Goal: Download file/media

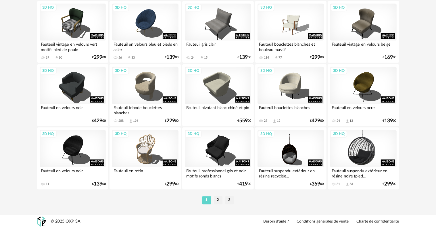
scroll to position [1157, 0]
click at [217, 199] on li "2" at bounding box center [218, 200] width 9 height 8
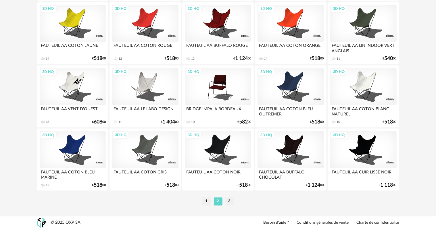
scroll to position [1157, 0]
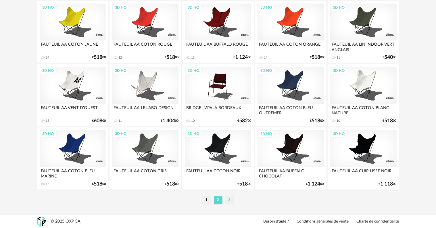
click at [229, 199] on li "3" at bounding box center [229, 200] width 9 height 8
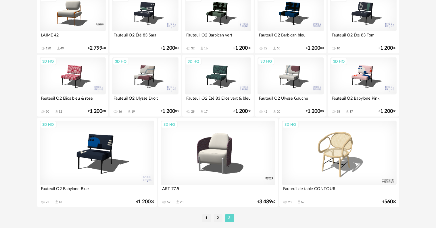
scroll to position [299, 0]
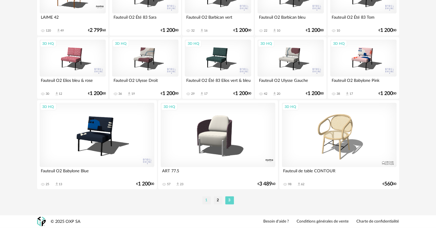
click at [206, 199] on li "1" at bounding box center [206, 200] width 9 height 8
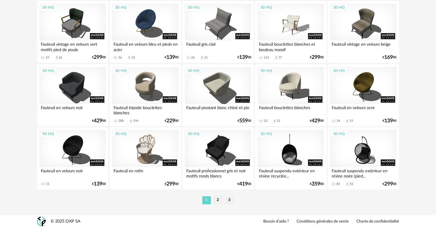
scroll to position [1157, 0]
click at [220, 200] on li "2" at bounding box center [218, 200] width 9 height 8
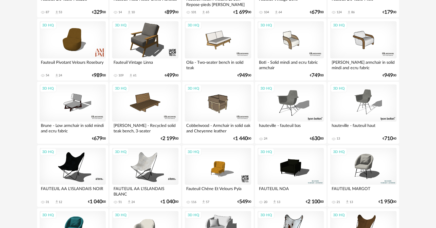
scroll to position [775, 0]
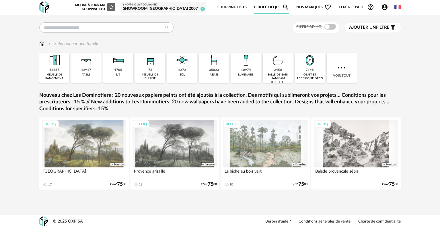
click at [93, 69] on div "12917 table" at bounding box center [86, 68] width 30 height 30
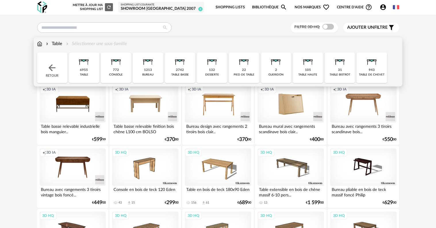
click at [181, 72] on div "2742 table basse" at bounding box center [180, 68] width 30 height 30
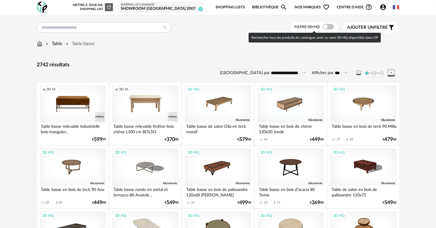
click at [328, 28] on span at bounding box center [327, 27] width 11 height 6
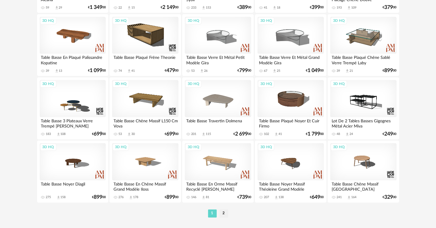
scroll to position [1148, 0]
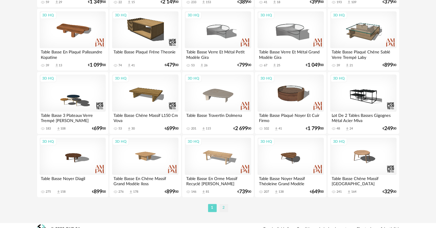
click at [225, 207] on li "2" at bounding box center [223, 208] width 9 height 8
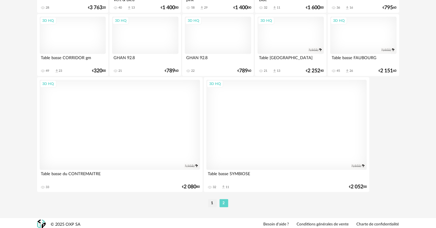
scroll to position [704, 0]
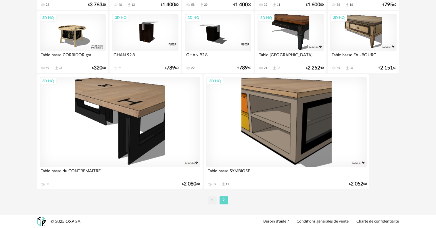
click at [212, 202] on li "1" at bounding box center [212, 200] width 9 height 8
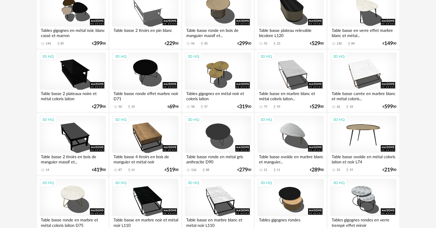
scroll to position [517, 0]
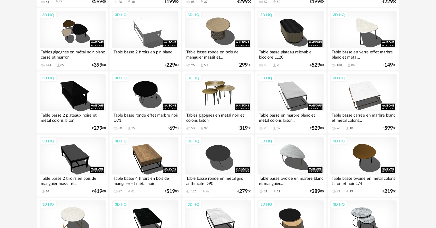
click at [223, 100] on div "3D HQ" at bounding box center [218, 92] width 66 height 37
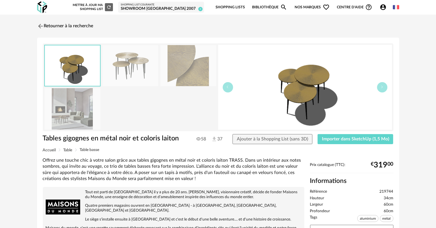
click at [65, 119] on img at bounding box center [72, 108] width 56 height 41
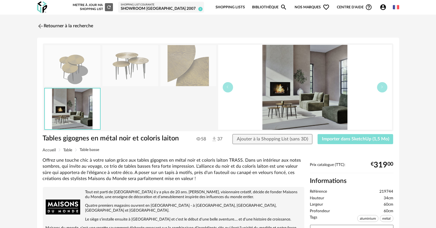
click at [334, 139] on span "Importer dans SketchUp (1,5 Mo)" at bounding box center [355, 139] width 67 height 5
